Goal: Check status: Check status

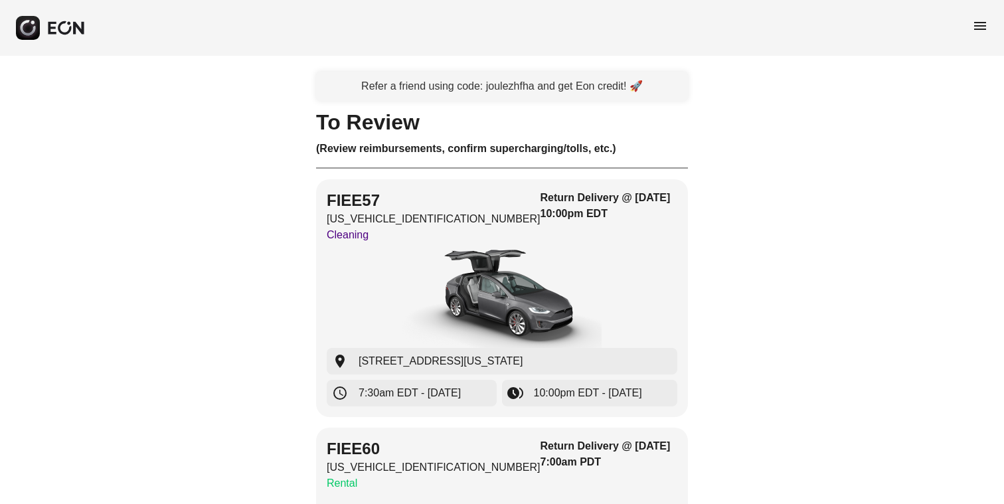
click at [976, 30] on span "menu" at bounding box center [981, 26] width 16 height 16
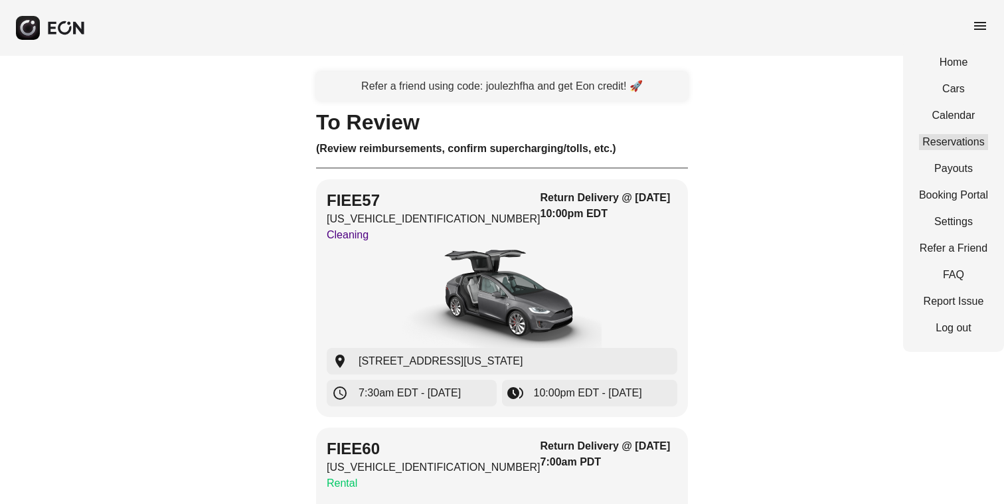
click at [953, 141] on link "Reservations" at bounding box center [953, 142] width 69 height 16
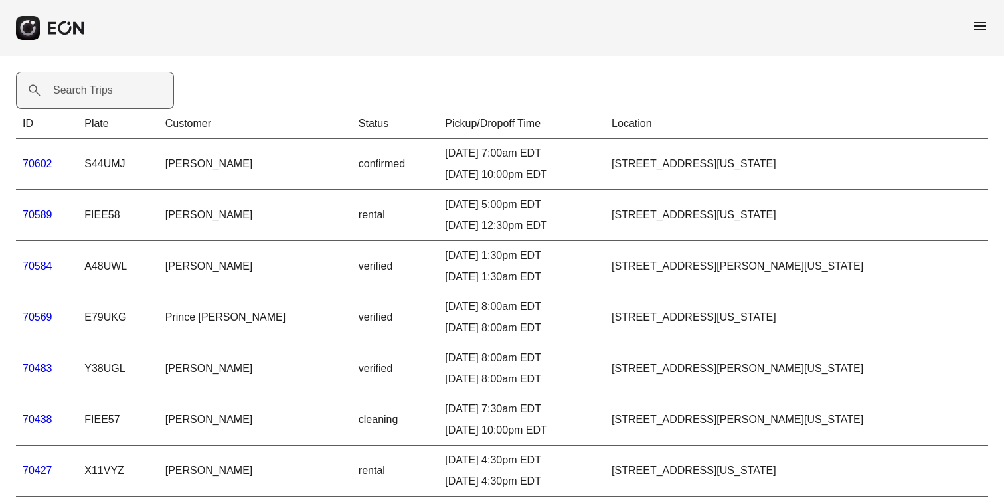
click at [80, 90] on label "Search Trips" at bounding box center [83, 90] width 60 height 16
click at [80, 90] on Trips "Search Trips" at bounding box center [95, 90] width 158 height 37
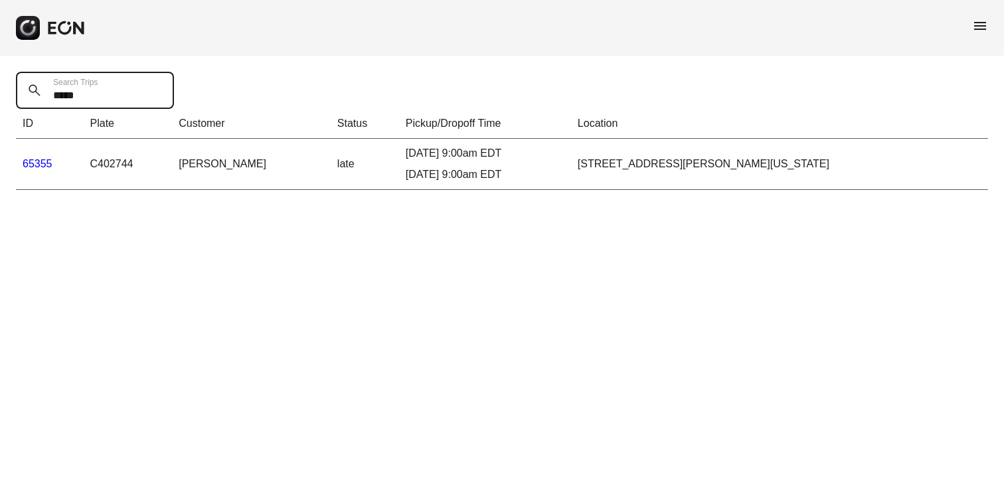
type Trips "*****"
click at [30, 163] on link "65355" at bounding box center [38, 163] width 30 height 11
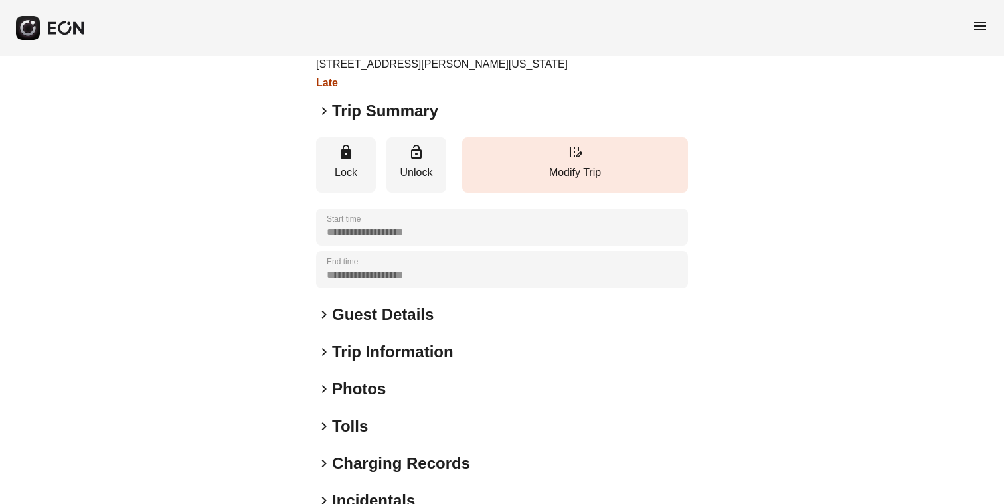
scroll to position [158, 0]
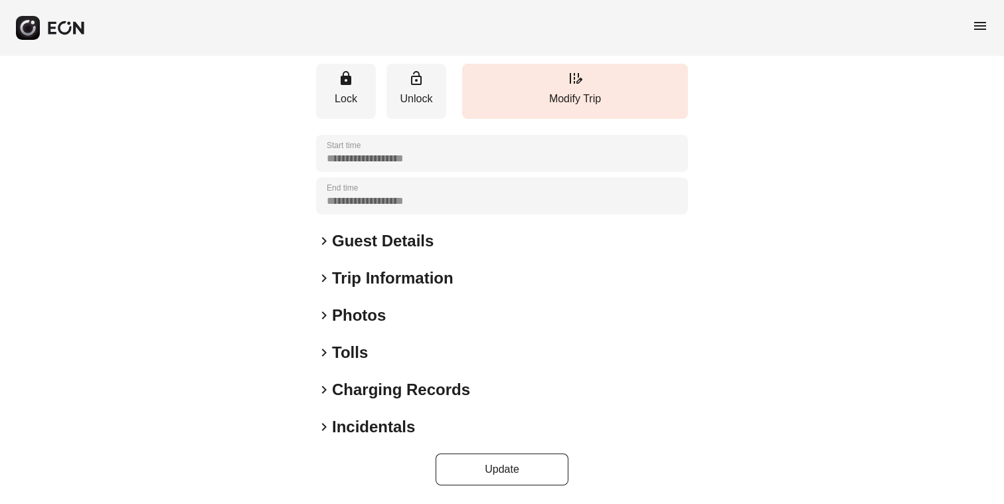
click at [324, 424] on span "keyboard_arrow_right" at bounding box center [324, 427] width 16 height 16
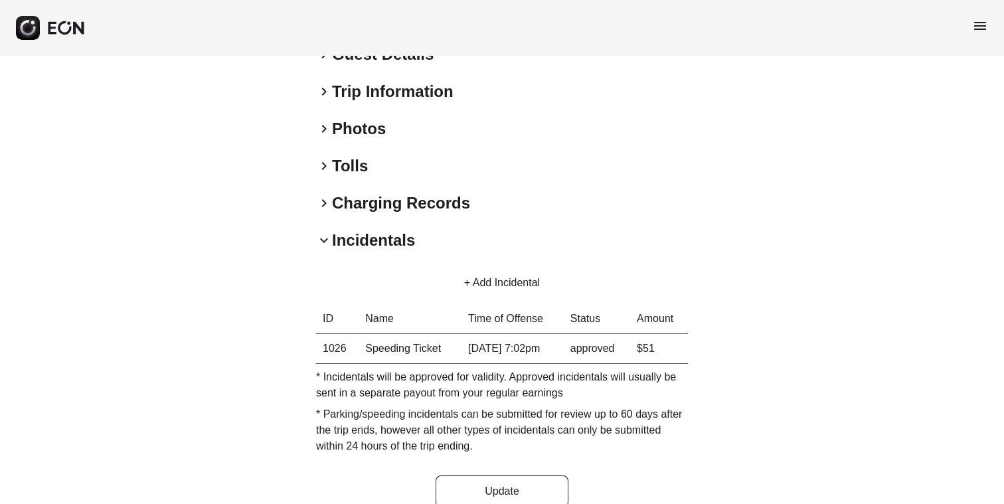
scroll to position [0, 0]
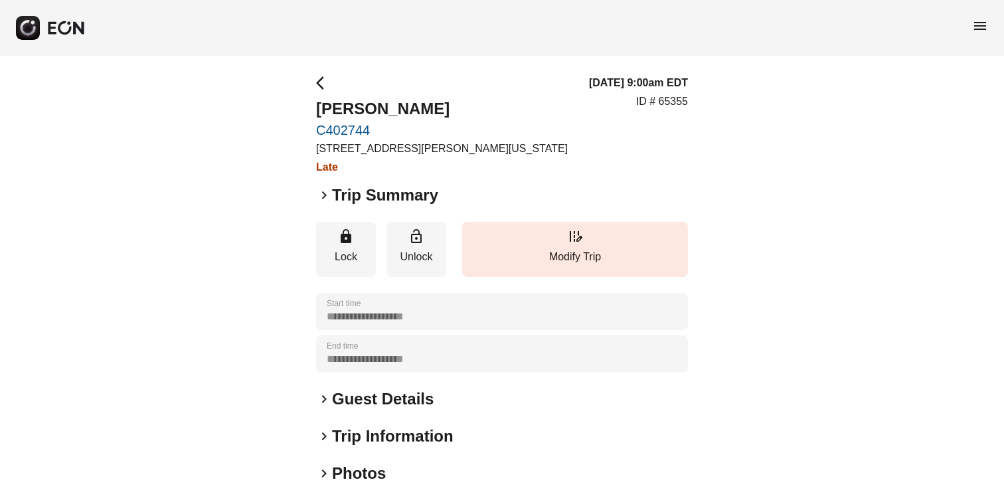
click at [321, 84] on span "arrow_back_ios" at bounding box center [324, 83] width 16 height 16
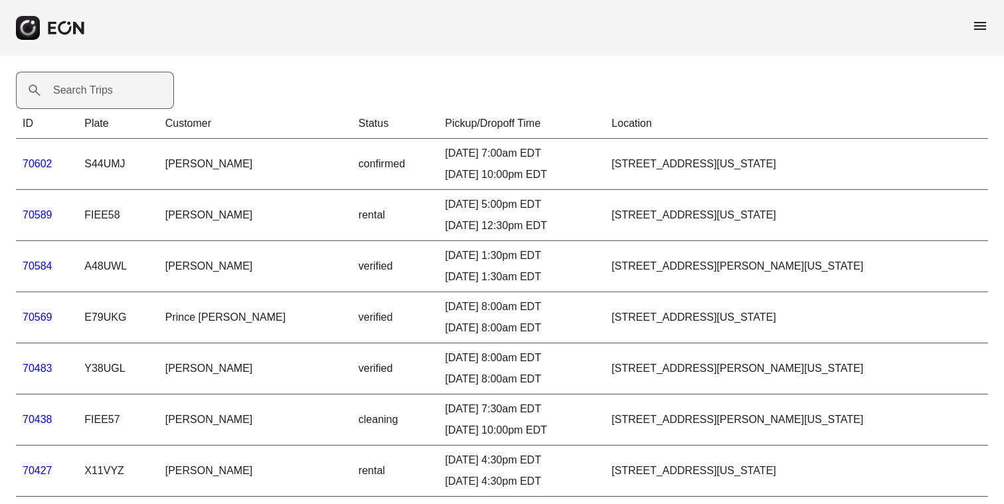
click at [66, 91] on label "Search Trips" at bounding box center [83, 90] width 60 height 16
click at [66, 91] on Trips "Search Trips" at bounding box center [95, 90] width 158 height 37
type Trips "*****"
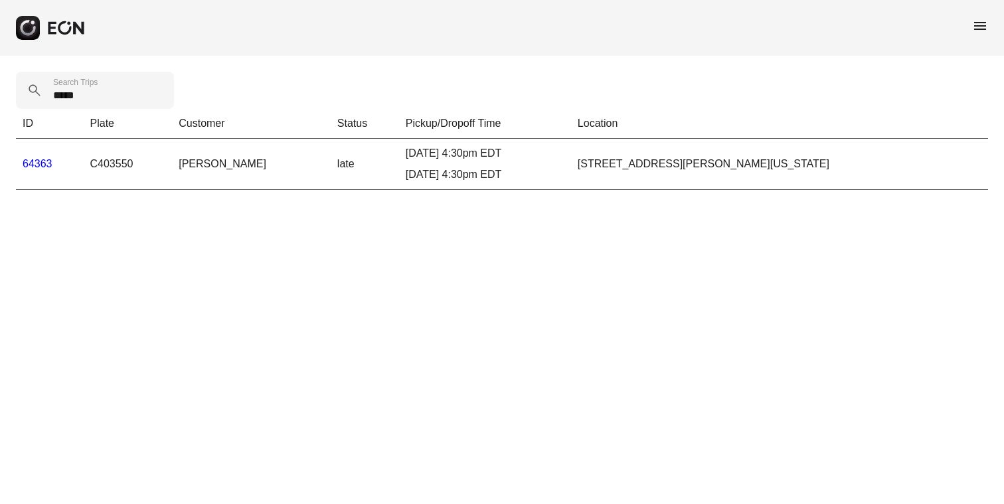
click at [39, 161] on link "64363" at bounding box center [38, 163] width 30 height 11
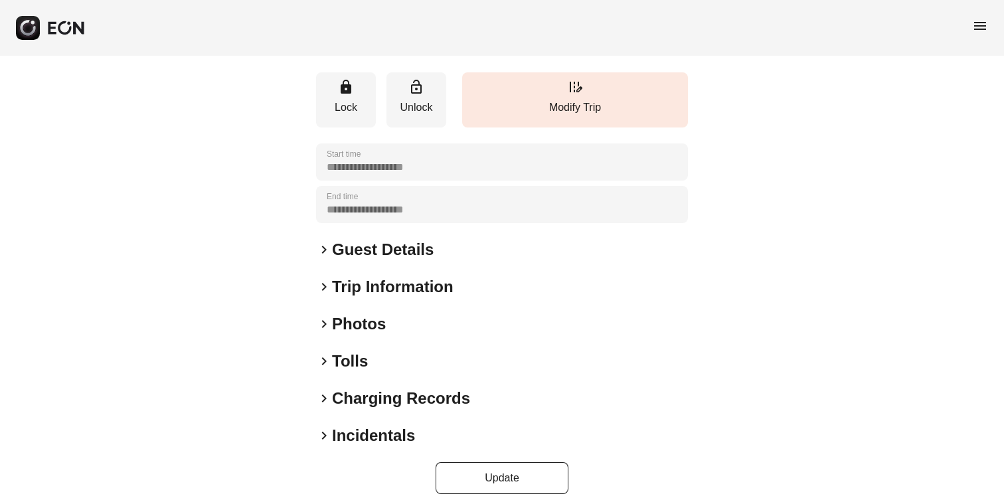
scroll to position [158, 0]
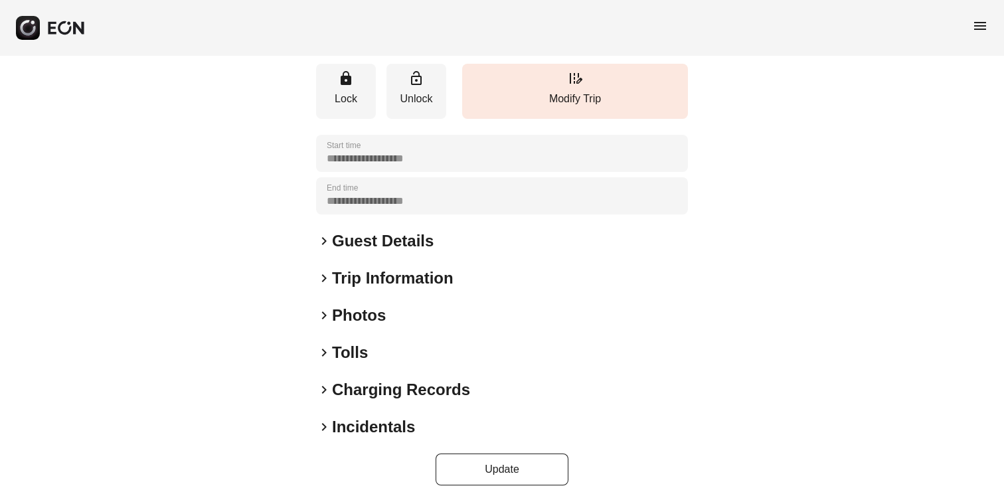
click at [322, 427] on span "keyboard_arrow_right" at bounding box center [324, 427] width 16 height 16
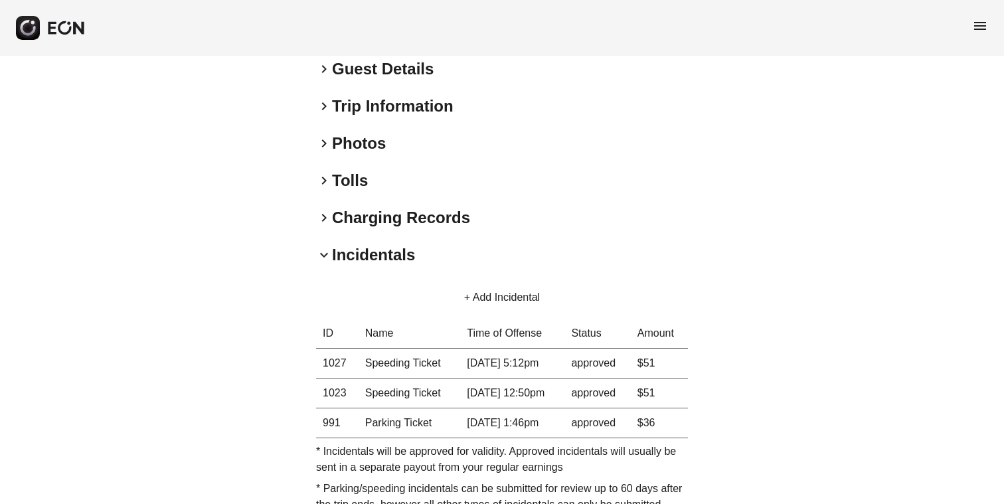
scroll to position [427, 0]
